Goal: Check status: Check status

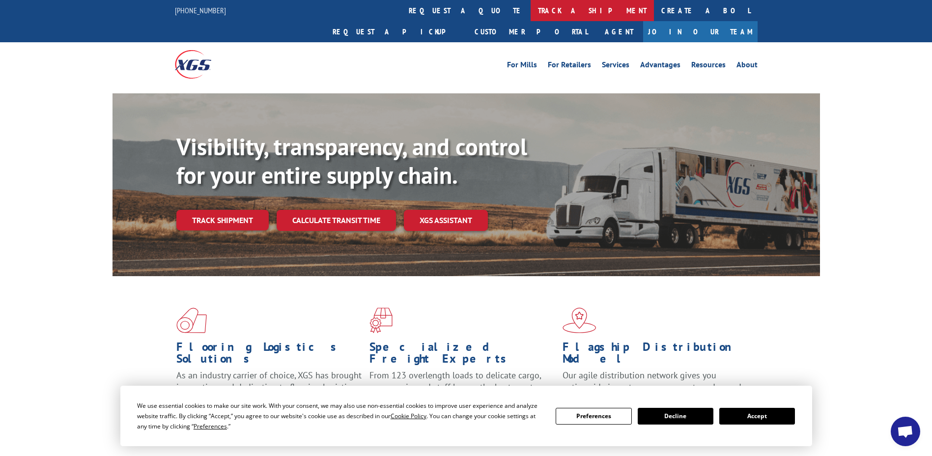
click at [530, 12] on link "track a shipment" at bounding box center [591, 10] width 123 height 21
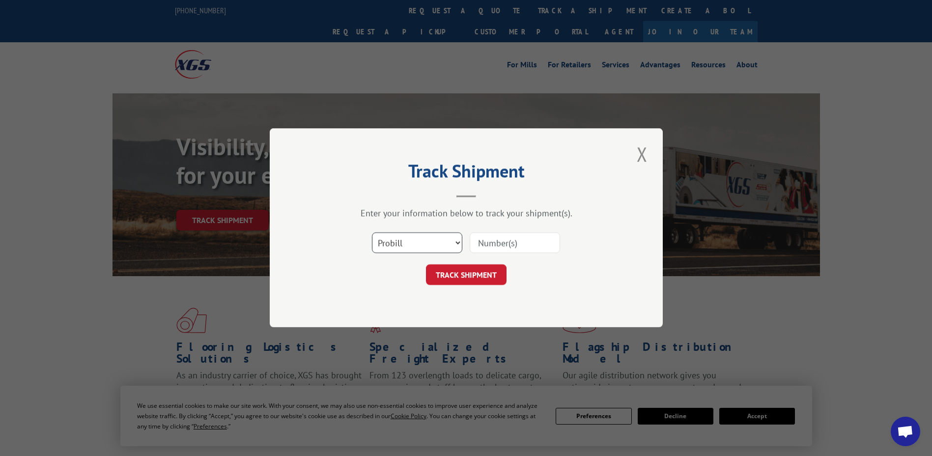
click at [431, 241] on select "Select category... Probill BOL PO" at bounding box center [417, 243] width 90 height 21
click at [424, 245] on select "Select category... Probill BOL PO" at bounding box center [417, 243] width 90 height 21
click at [464, 215] on div "Enter your information below to track your shipment(s)." at bounding box center [466, 213] width 295 height 11
click at [516, 244] on input at bounding box center [515, 243] width 90 height 21
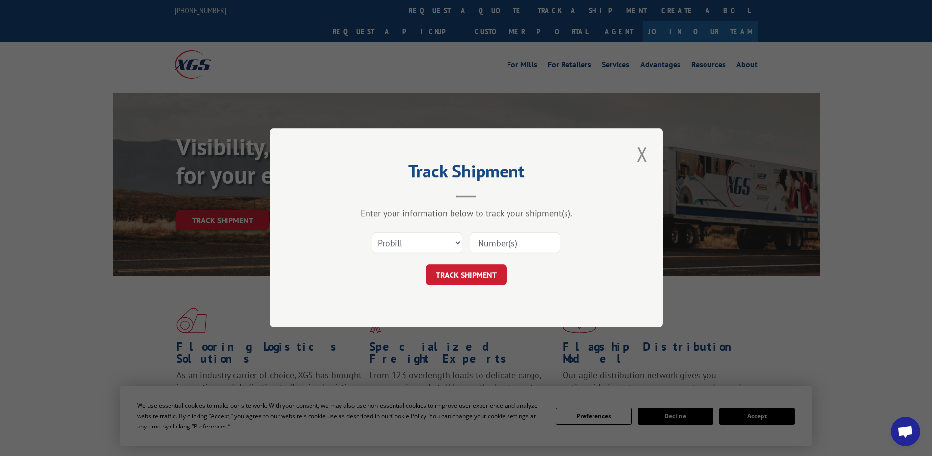
paste input "17514035"
type input "17514035"
click at [459, 275] on button "TRACK SHIPMENT" at bounding box center [466, 275] width 81 height 21
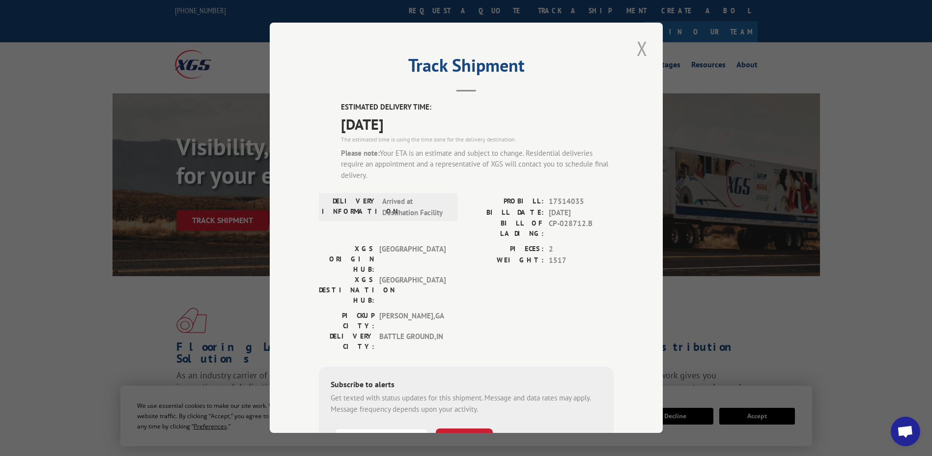
click at [641, 46] on button "Close modal" at bounding box center [642, 48] width 17 height 27
